Goal: Transaction & Acquisition: Purchase product/service

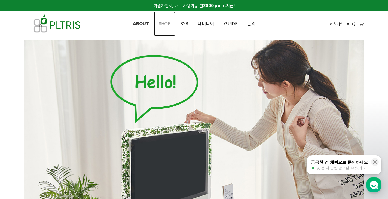
click at [166, 23] on span "SHOP" at bounding box center [165, 23] width 12 height 6
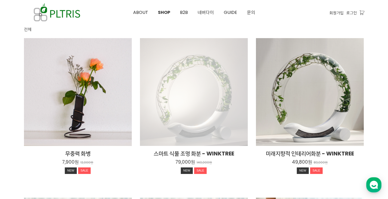
scroll to position [109, 0]
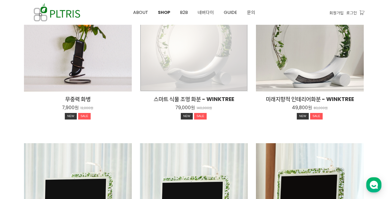
click at [185, 67] on div "스마트 식물 조명 화분 - WINKTREE 79,000원 140,000원 NEW SALE" at bounding box center [194, 38] width 108 height 108
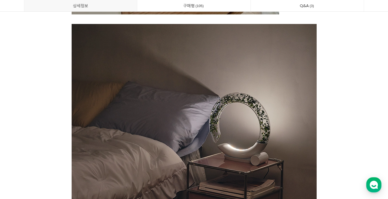
scroll to position [1117, 0]
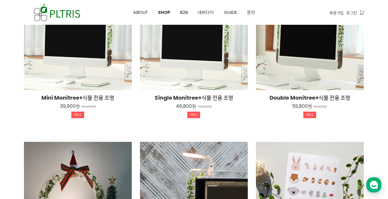
scroll to position [243, 0]
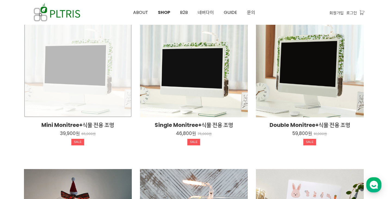
click at [88, 63] on div "Mini Monitree+식물 전용 조명 39,900원 65,000원 SALE" at bounding box center [78, 64] width 108 height 108
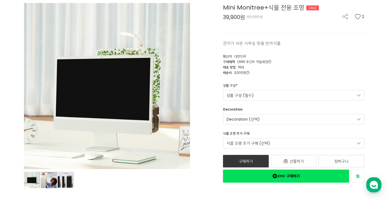
scroll to position [27, 0]
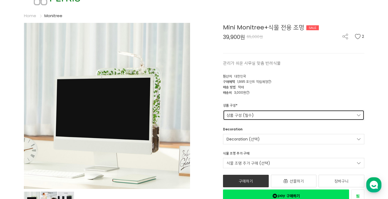
click at [290, 114] on link "상품 구성 (필수)" at bounding box center [293, 115] width 141 height 10
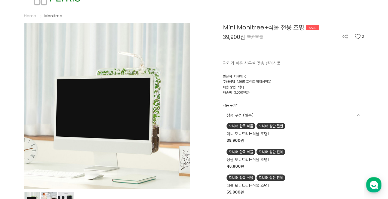
click at [296, 67] on div "Mini Monitree+식물 전용 조명 SALE 39,900원 65,000원 2 관리가 쉬운 사무실 맞춤 반려식물 2 원산지 대한민국" at bounding box center [281, 113] width 166 height 180
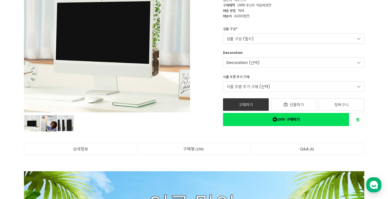
scroll to position [82, 0]
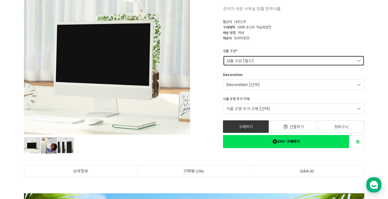
click at [243, 57] on link "상품 구성 (필수)" at bounding box center [293, 61] width 141 height 10
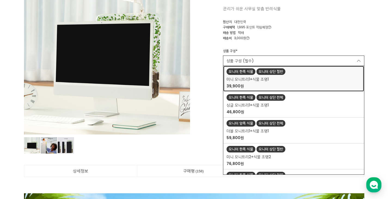
click at [245, 79] on span "미니 모니트리1+식물 조명1" at bounding box center [248, 80] width 42 height 6
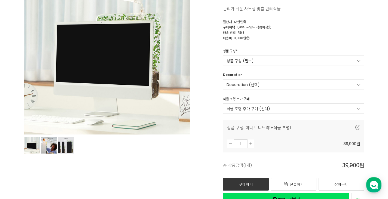
click at [293, 69] on div "상품 구성 * 상품 구성 (필수) 모니터 한쪽 식물 모니터 상단 절반 미니 모니트리1+식물 조명1 39,900원 모니터 한쪽 식물 모니터 상단…" at bounding box center [294, 60] width 150 height 24
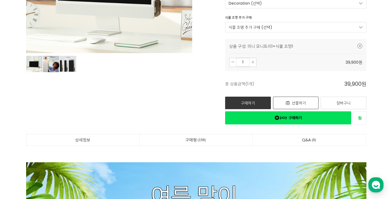
scroll to position [191, 0]
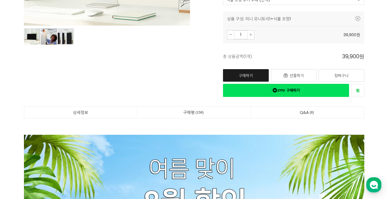
click at [251, 76] on link "구매하기" at bounding box center [246, 75] width 46 height 13
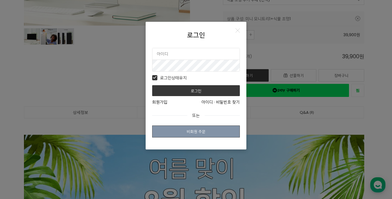
click at [196, 130] on link "비회원 주문" at bounding box center [196, 132] width 88 height 12
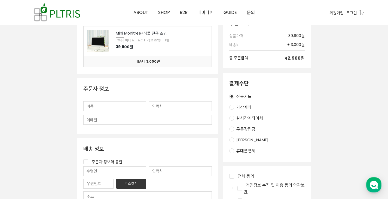
scroll to position [109, 0]
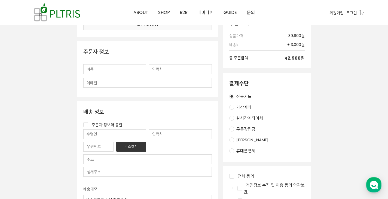
click at [102, 65] on input "text" at bounding box center [114, 69] width 63 height 10
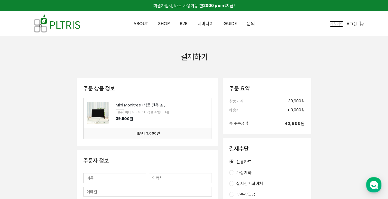
click at [332, 22] on span "회원가입" at bounding box center [337, 24] width 14 height 6
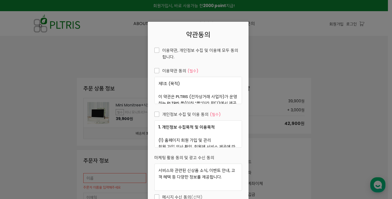
click at [156, 49] on span "이용약관, 개인정보 수집 및 이용에 모두 동의합니다." at bounding box center [198, 53] width 88 height 13
click at [153, 49] on input "이용약관, 개인정보 수집 및 이용에 모두 동의합니다." at bounding box center [151, 50] width 4 height 4
checkbox input "true"
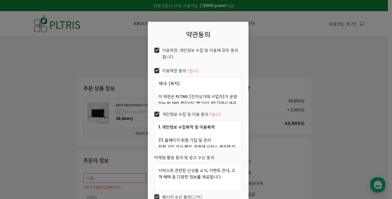
checkbox input "true"
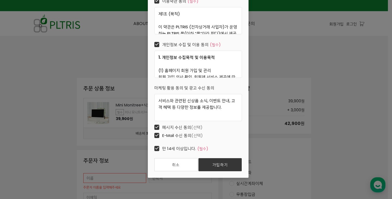
scroll to position [70, 0]
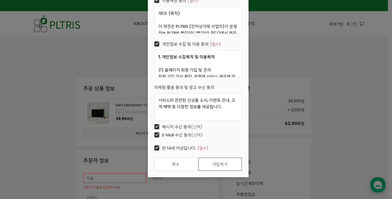
click at [211, 164] on link "가입하기" at bounding box center [220, 164] width 43 height 13
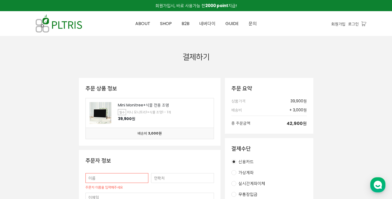
scroll to position [0, 0]
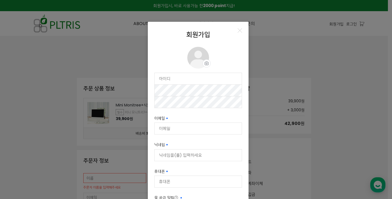
click at [196, 77] on input "text" at bounding box center [198, 78] width 87 height 11
click at [182, 80] on input "text" at bounding box center [198, 78] width 87 height 11
type input "[EMAIL_ADDRESS][DOMAIN_NAME]"
click at [201, 128] on input "이메일 필수입력" at bounding box center [198, 128] width 87 height 11
type input "[EMAIL_ADDRESS][DOMAIN_NAME]"
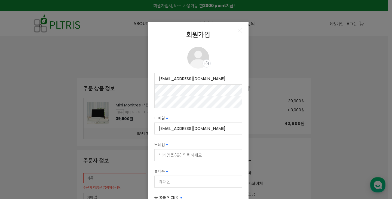
click at [199, 156] on input "닉네임 필수입력" at bounding box center [198, 155] width 87 height 11
type input "s"
type input "ㄴ"
type input "나율아빠"
click at [175, 180] on input "휴대폰" at bounding box center [198, 181] width 87 height 11
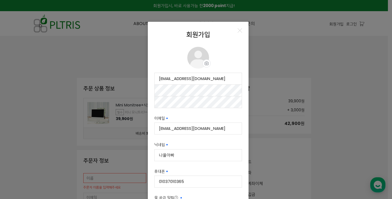
click at [182, 182] on input "01037010365" at bounding box center [198, 181] width 87 height 11
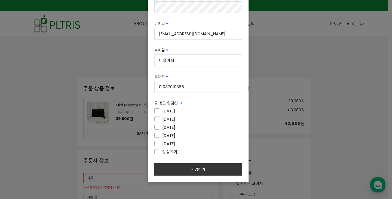
scroll to position [100, 0]
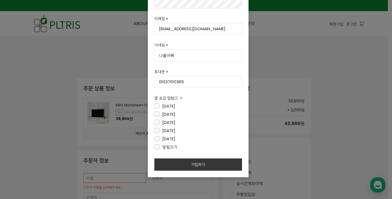
type input "01037010365"
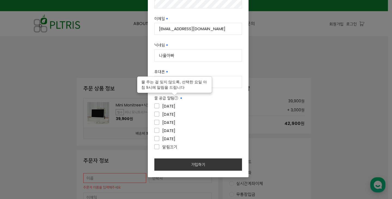
click at [175, 98] on icon at bounding box center [176, 98] width 4 height 4
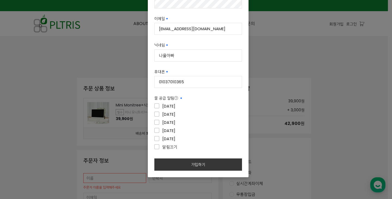
click at [218, 146] on label "알림끄기" at bounding box center [198, 147] width 88 height 7
click at [218, 146] on input"] "알림끄기" at bounding box center [193, 147] width 88 height 4
checkbox input"] "true"
click at [206, 138] on label "[DATE]" at bounding box center [198, 138] width 88 height 7
click at [206, 138] on input"] "[DATE]" at bounding box center [193, 139] width 88 height 4
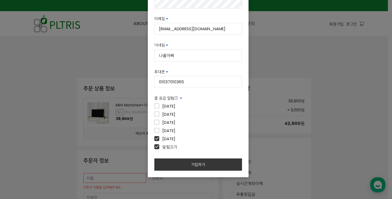
click at [157, 139] on span "[DATE]" at bounding box center [164, 139] width 21 height 7
click at [157, 139] on input"] "[DATE]" at bounding box center [193, 139] width 88 height 4
checkbox input"] "false"
click at [156, 143] on div "[DATE]" at bounding box center [198, 139] width 88 height 8
click at [155, 145] on span "알림끄기" at bounding box center [165, 147] width 23 height 7
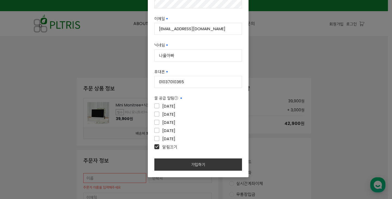
click at [155, 145] on input"] "알림끄기" at bounding box center [193, 147] width 88 height 4
checkbox input"] "false"
click at [196, 135] on div "[DATE]" at bounding box center [198, 131] width 88 height 8
click at [154, 139] on span "[DATE]" at bounding box center [164, 139] width 21 height 7
click at [154, 139] on input"] "[DATE]" at bounding box center [193, 139] width 88 height 4
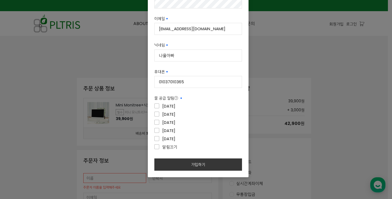
checkbox input"] "true"
click at [197, 162] on button "가입하기" at bounding box center [198, 165] width 88 height 12
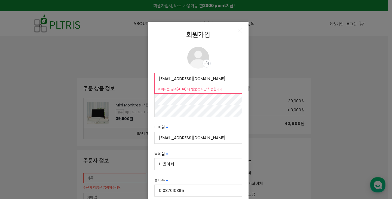
scroll to position [0, 0]
drag, startPoint x: 210, startPoint y: 80, endPoint x: 135, endPoint y: 80, distance: 75.5
click at [130, 81] on div "회원가입 프로필 이미지 프로필 사진 설정 수정 삭제 [EMAIL_ADDRESS][DOMAIN_NAME] 사용 가능 아이디는 길이(4~14) 와…" at bounding box center [196, 99] width 392 height 199
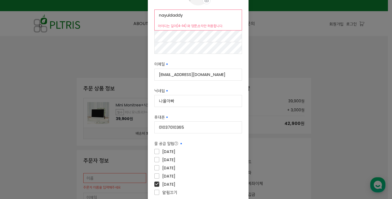
scroll to position [109, 0]
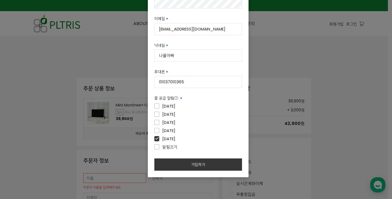
type input "nayuldaddy"
click at [195, 162] on button "가입하기" at bounding box center [198, 165] width 88 height 12
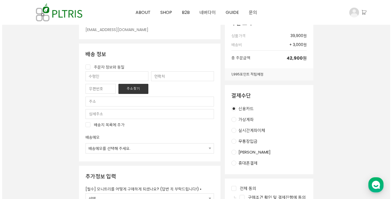
scroll to position [136, 0]
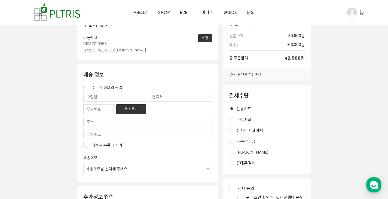
click at [87, 90] on label "주문자 정보와 동일" at bounding box center [147, 87] width 129 height 6
click at [87, 90] on input "주문자 정보와 동일" at bounding box center [85, 87] width 5 height 5
checkbox input "true"
type input "나율아빠"
type input "01037010365"
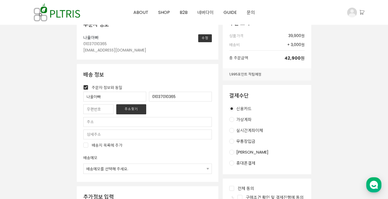
drag, startPoint x: 109, startPoint y: 99, endPoint x: 61, endPoint y: 99, distance: 48.2
click at [61, 99] on div "주문 상품 정보 Mini Monitree+식물 전용 조명 필수 미니 모니트리1+식물 조명1 - 1개 39,900원 배송비 3,000원 주문자 …" at bounding box center [194, 153] width 341 height 423
type input "j"
type input "g"
type input "허철"
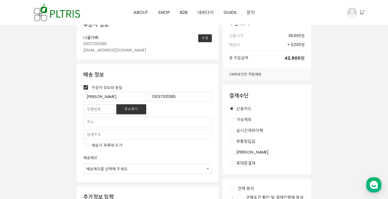
drag, startPoint x: 43, startPoint y: 119, endPoint x: 47, endPoint y: 120, distance: 3.6
click at [44, 120] on div "주문 상품 정보 Mini Monitree+식물 전용 조명 필수 미니 모니트리1+식물 조명1 - 1개 39,900원 배송비 3,000원 주문자 …" at bounding box center [194, 153] width 341 height 423
click at [89, 109] on input "text" at bounding box center [98, 109] width 30 height 10
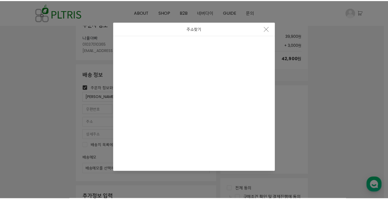
scroll to position [0, 0]
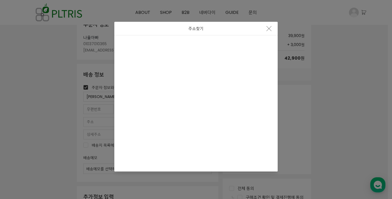
type input "22161"
type input "인천 미추홀구 독정이로 117 (숭의동, 현대아파트)"
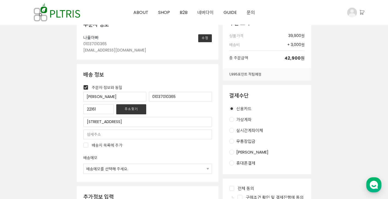
click at [105, 135] on input "text" at bounding box center [147, 135] width 129 height 10
type input "101동 604호"
click at [86, 147] on input "배송지 목록에 추가" at bounding box center [85, 145] width 5 height 5
checkbox input "true"
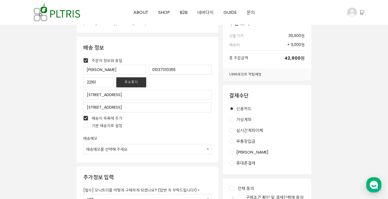
scroll to position [191, 0]
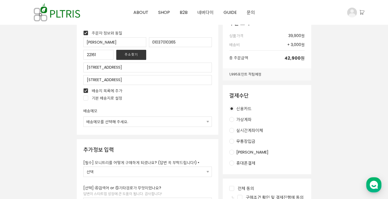
click at [112, 120] on select "배송메모를 선택해 주세요. 배송 전에 미리 연락 바랍니다. 부재시 경비실에 맡겨주세요. 부재시 전화나 문자를 남겨주세요. 직접입력" at bounding box center [148, 122] width 128 height 10
drag, startPoint x: 66, startPoint y: 128, endPoint x: 73, endPoint y: 131, distance: 7.7
click at [68, 128] on div "주문 상품 정보 Mini Monitree+식물 전용 조명 필수 미니 모니트리1+식물 조명1 - 1개 39,900원 배송비 3,000원 주문자 …" at bounding box center [194, 102] width 341 height 430
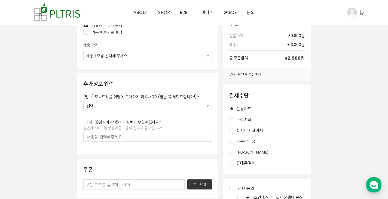
scroll to position [272, 0]
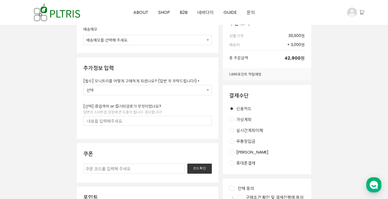
click at [139, 89] on select "선택 ① 인스타그램/페북 광고를 보고 구매 ② 회사 동료가 설치한 걸 보고 구매 ③ 친구 추천으로 구매 ④ 검색 중 우연히 알게되어 구매 ⑤ …" at bounding box center [148, 90] width 128 height 10
select select "⑤ 기타 경로로 구매"
click at [84, 85] on select "선택 ① 인스타그램/페북 광고를 보고 구매 ② 회사 동료가 설치한 걸 보고 구매 ③ 친구 추천으로 구매 ④ 검색 중 우연히 알게되어 구매 ⑤ …" at bounding box center [148, 90] width 128 height 10
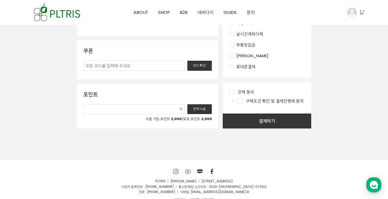
scroll to position [381, 0]
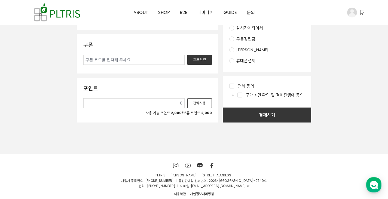
click at [197, 104] on button "전액사용" at bounding box center [199, 103] width 25 height 10
type input "2,000"
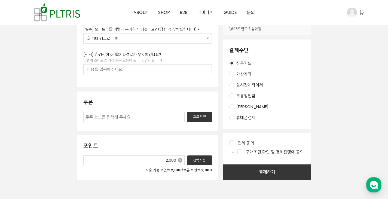
scroll to position [300, 0]
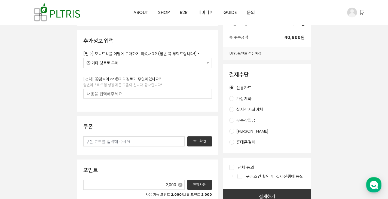
click at [135, 64] on select "선택 ① 인스타그램/페북 광고를 보고 구매 ② 회사 동료가 설치한 걸 보고 구매 ③ 친구 추천으로 구매 ④ 검색 중 우연히 알게되어 구매 ⑤ …" at bounding box center [148, 63] width 128 height 10
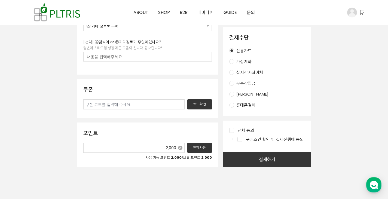
scroll to position [312, 0]
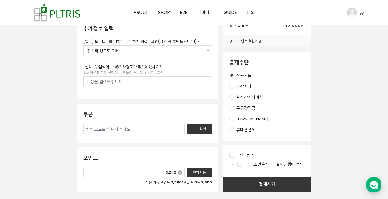
click at [231, 156] on input "전체 동의" at bounding box center [231, 155] width 5 height 5
checkbox input "true"
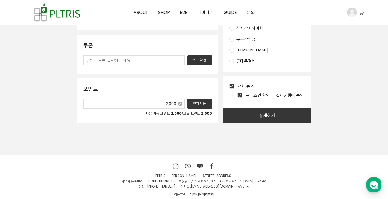
scroll to position [394, 0]
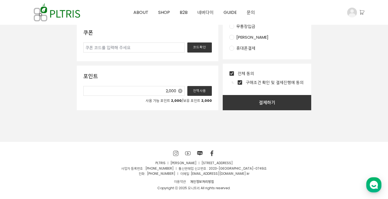
click at [250, 103] on button "결제하기" at bounding box center [267, 102] width 89 height 15
